Goal: Transaction & Acquisition: Purchase product/service

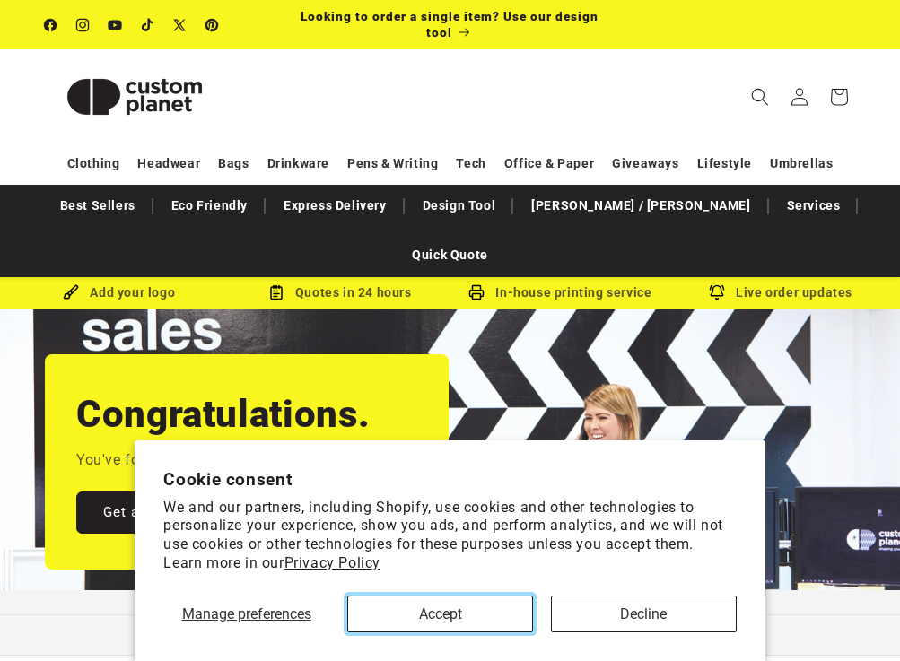
click at [486, 610] on button "Accept" at bounding box center [440, 614] width 186 height 37
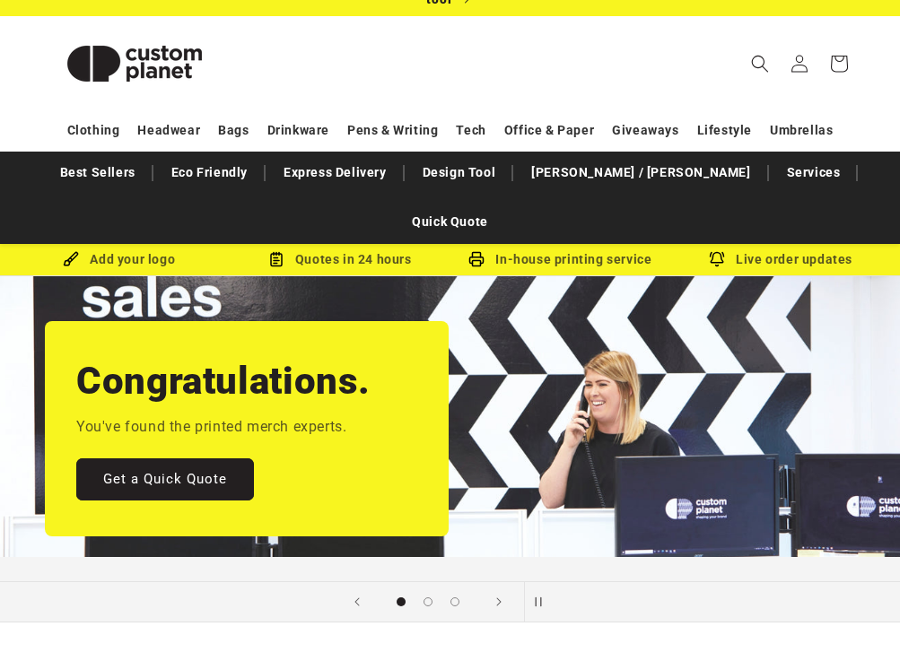
scroll to position [50, 0]
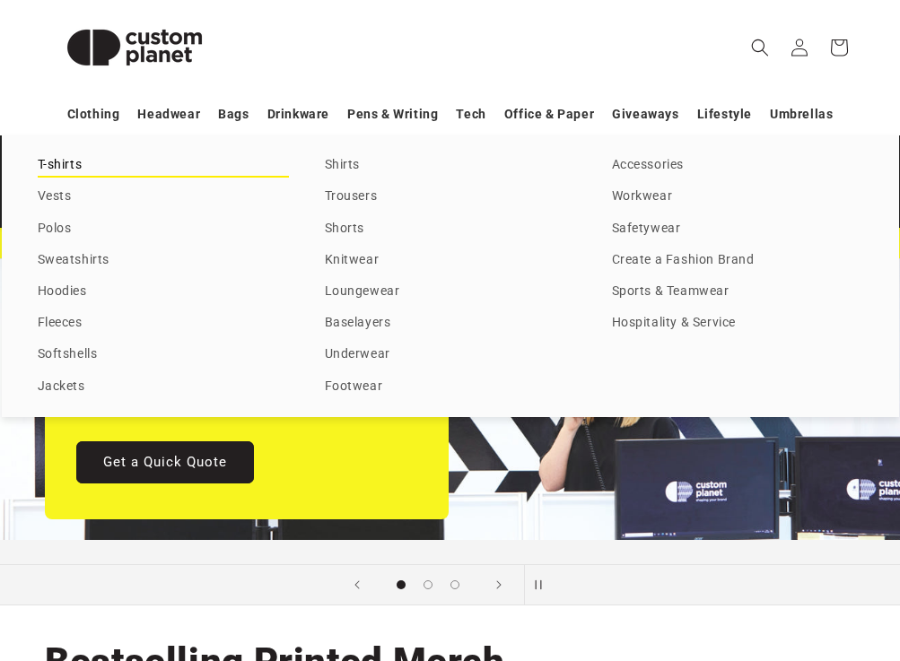
click at [65, 160] on link "T-shirts" at bounding box center [163, 165] width 251 height 24
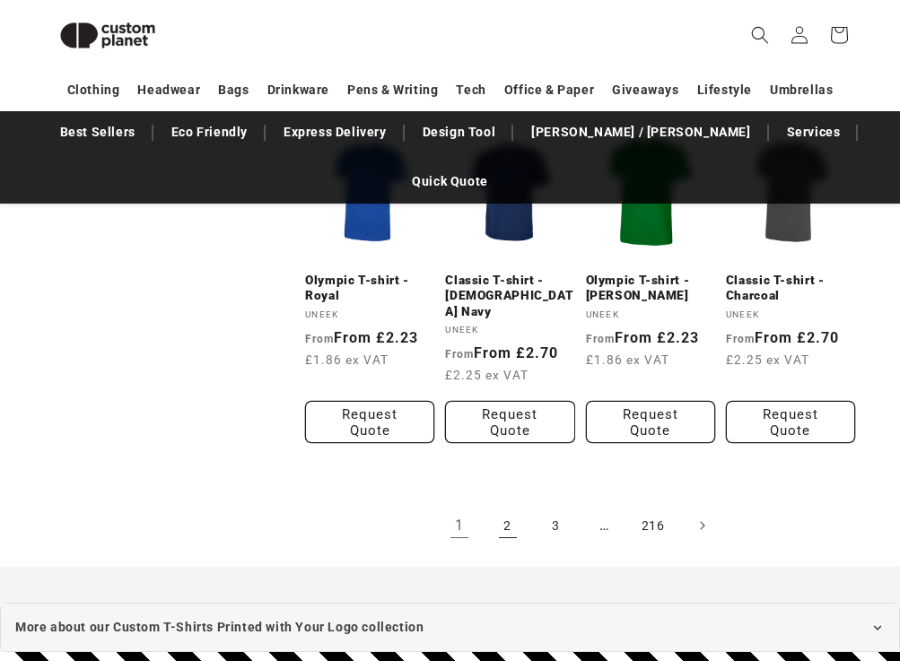
scroll to position [1653, 0]
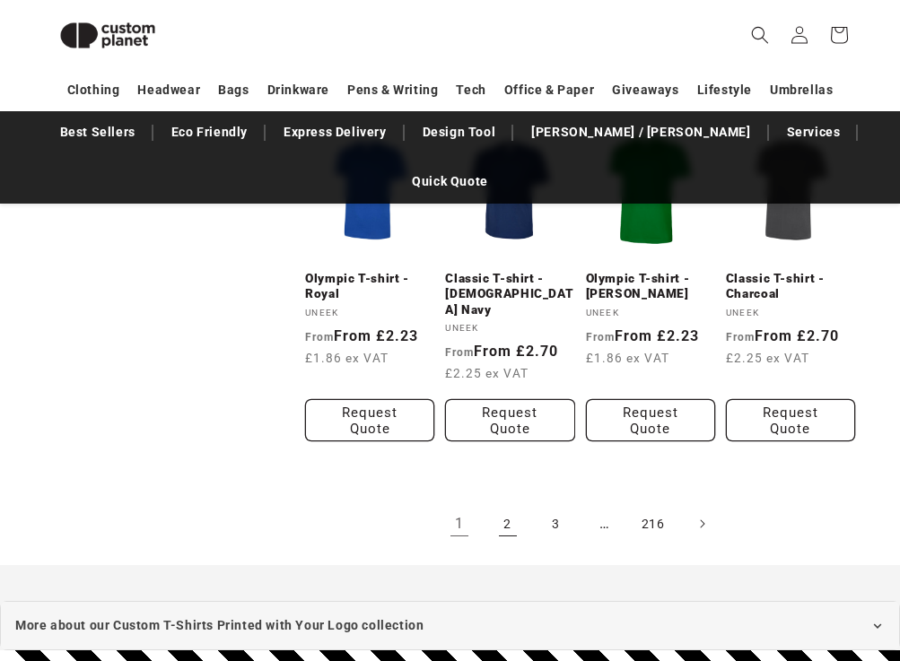
click at [509, 504] on link "2" at bounding box center [507, 523] width 39 height 39
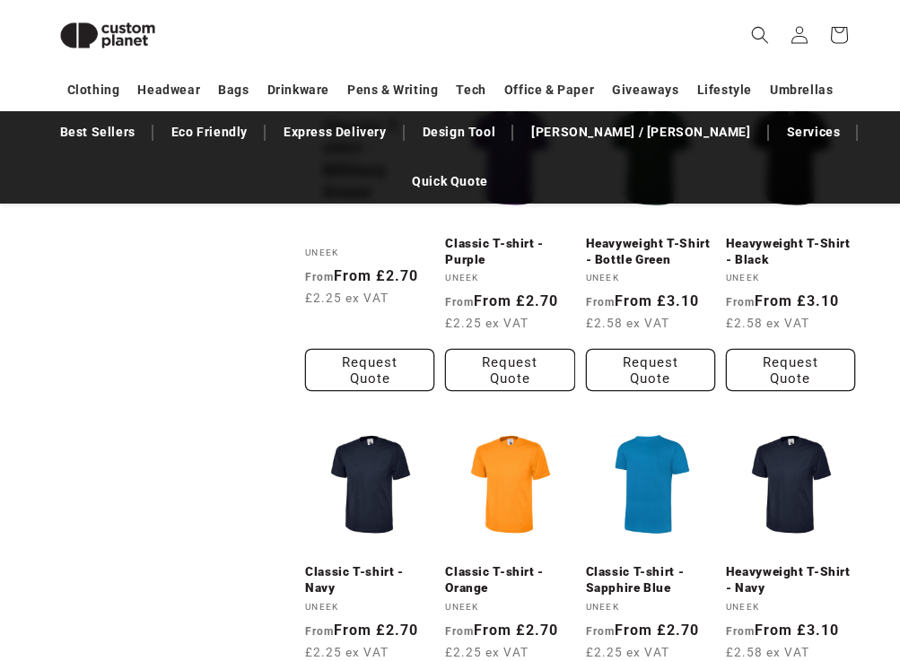
scroll to position [1435, 0]
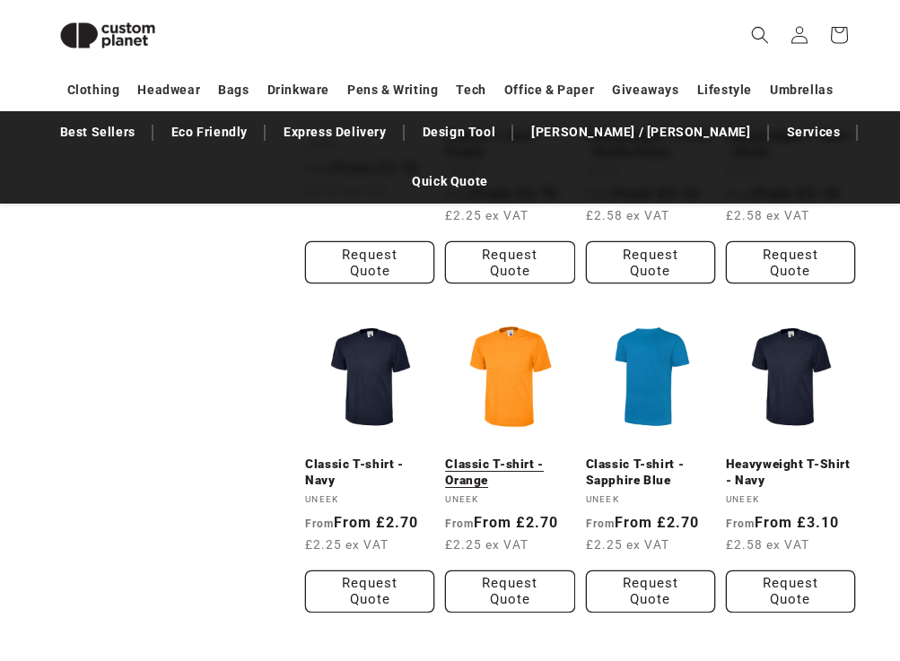
click at [531, 457] on link "Classic T-shirt - Orange" at bounding box center [509, 472] width 129 height 31
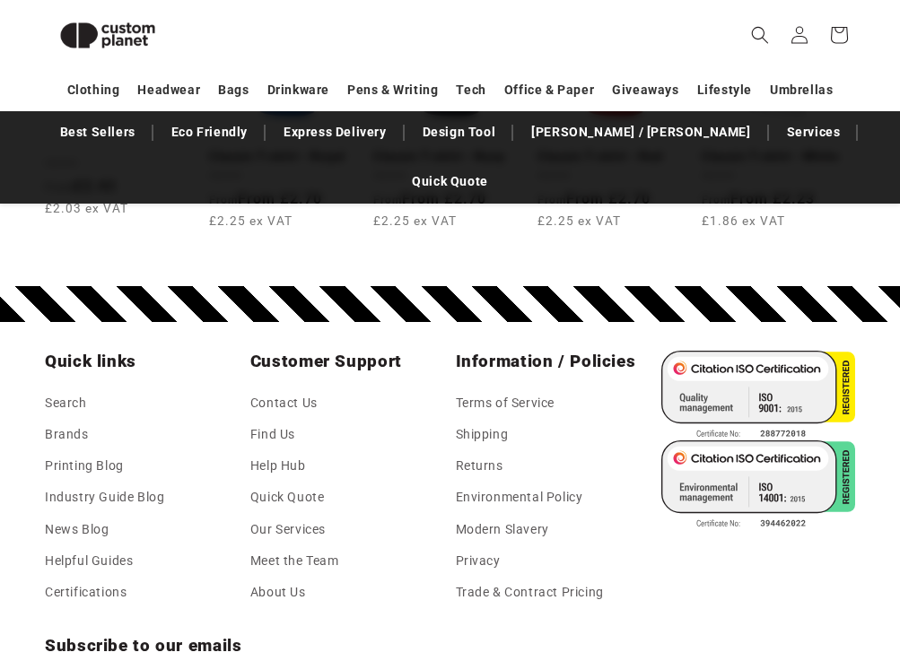
scroll to position [2675, 0]
